Goal: Understand process/instructions

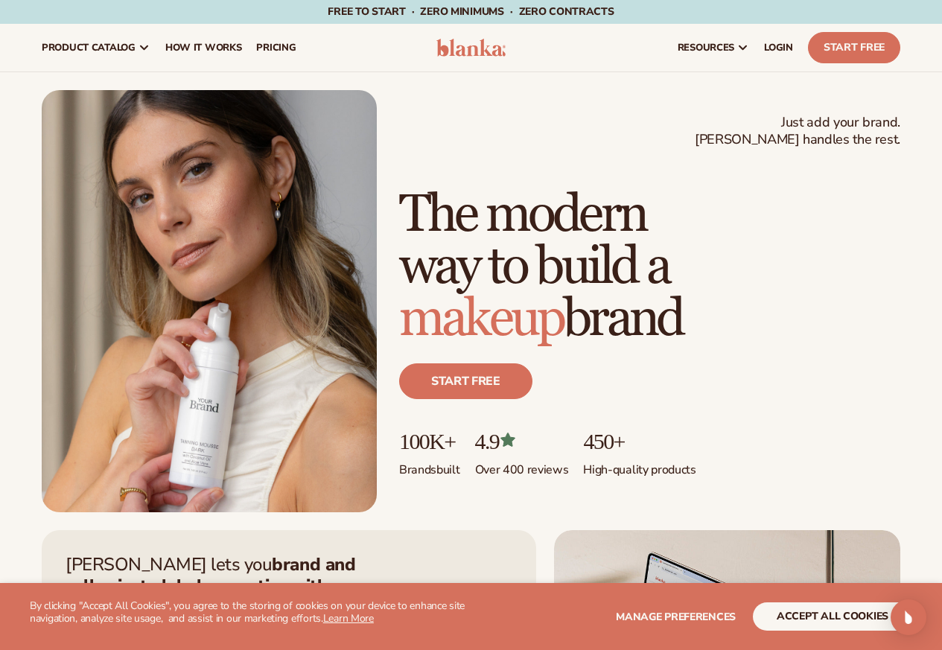
click at [743, 156] on div "Just add your brand. Blanka handles the rest. beauty,skin care,wellness,makeup …" at bounding box center [471, 301] width 859 height 422
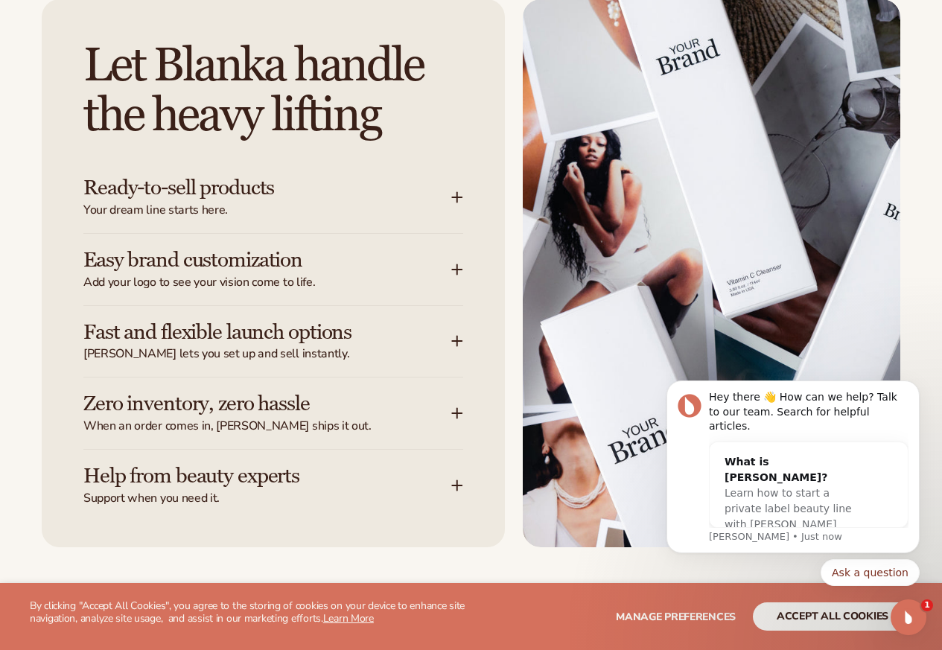
scroll to position [1787, 0]
